Goal: Information Seeking & Learning: Learn about a topic

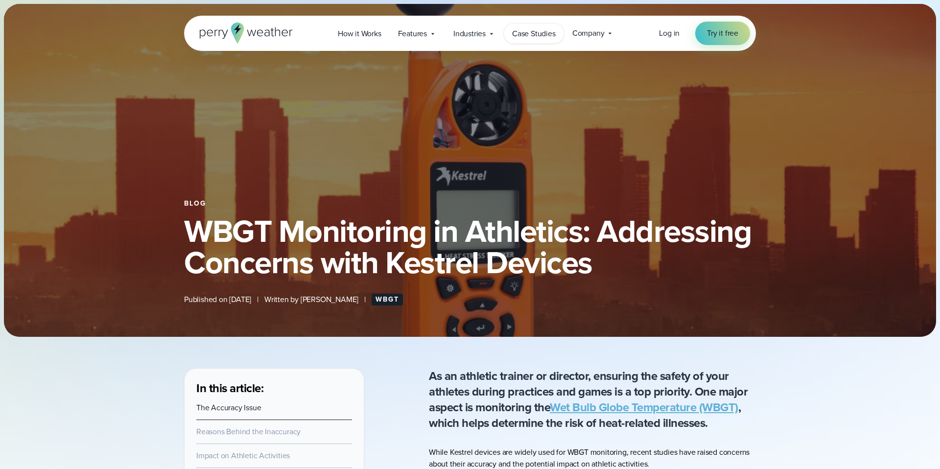
click at [537, 32] on span "Case Studies" at bounding box center [534, 34] width 44 height 12
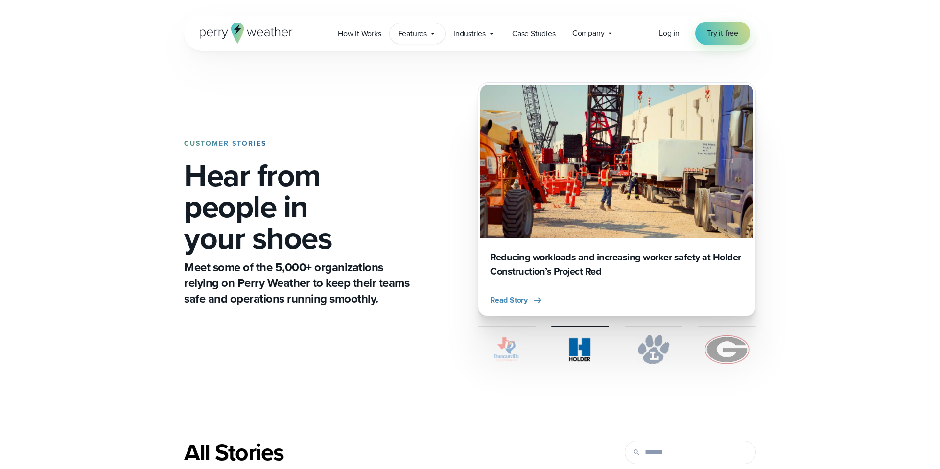
click at [431, 34] on icon at bounding box center [433, 34] width 8 height 8
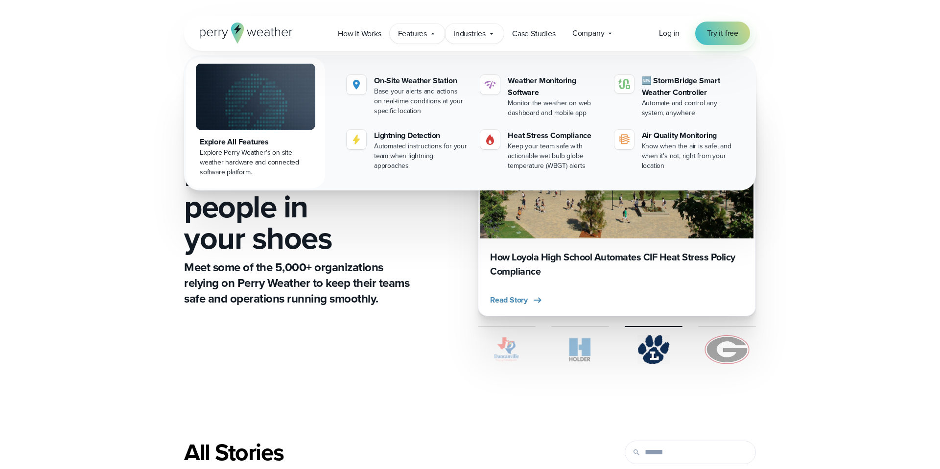
click at [492, 32] on icon at bounding box center [492, 34] width 8 height 8
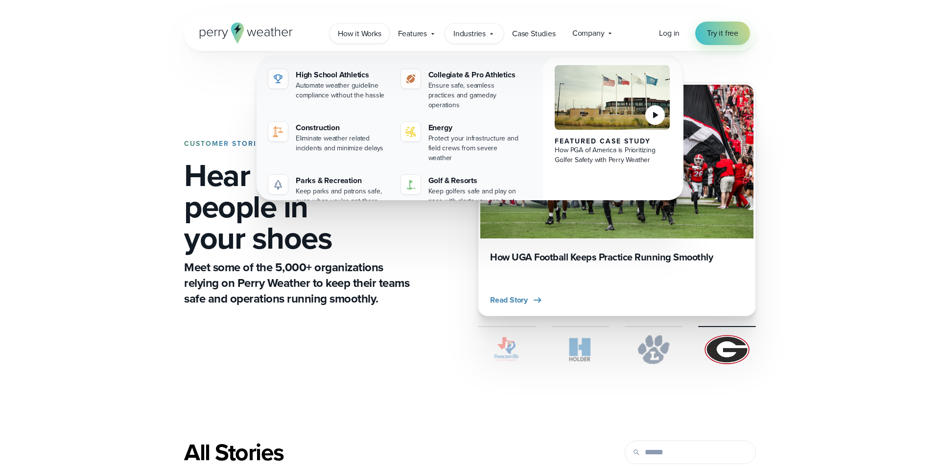
click at [372, 35] on span "How it Works" at bounding box center [360, 34] width 44 height 12
